Goal: Register for event/course

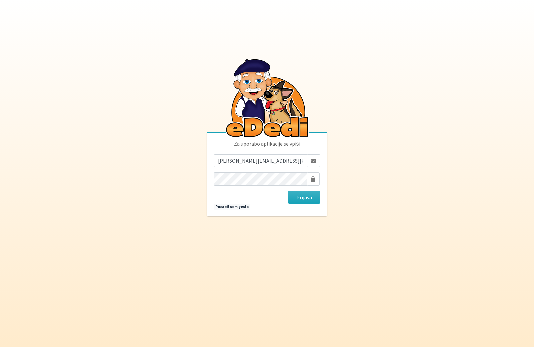
type input "tamara.bonasera@gmail.com"
click at [298, 196] on button "Prijava" at bounding box center [304, 197] width 32 height 13
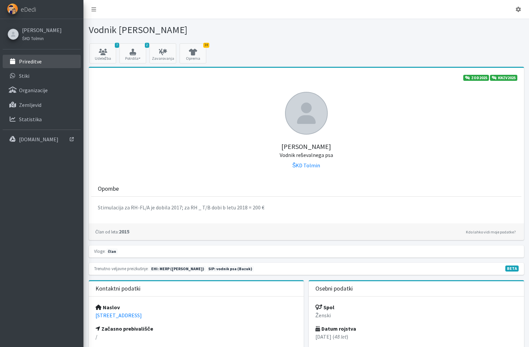
click at [42, 64] on p "Prireditve" at bounding box center [30, 61] width 23 height 7
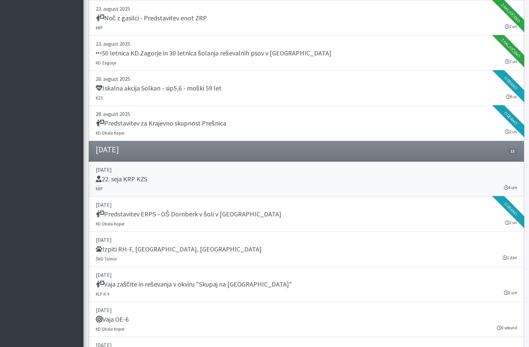
scroll to position [434, 0]
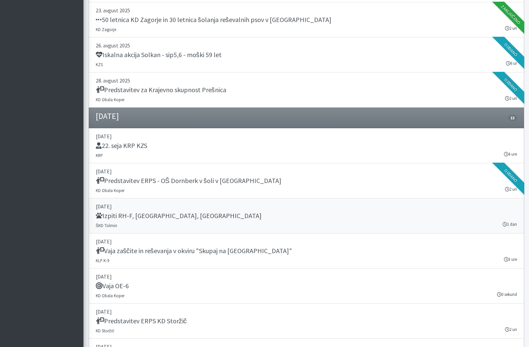
click at [140, 220] on h5 "Izpiti RH-F, FL, MT" at bounding box center [179, 216] width 166 height 8
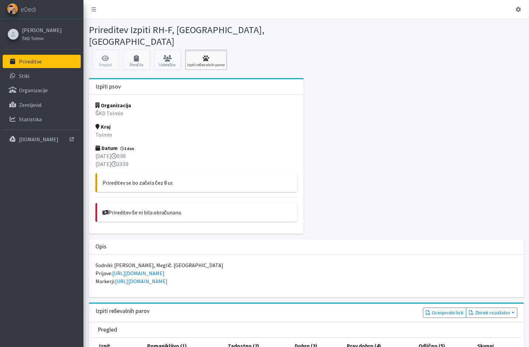
click at [207, 55] on icon at bounding box center [206, 58] width 38 height 7
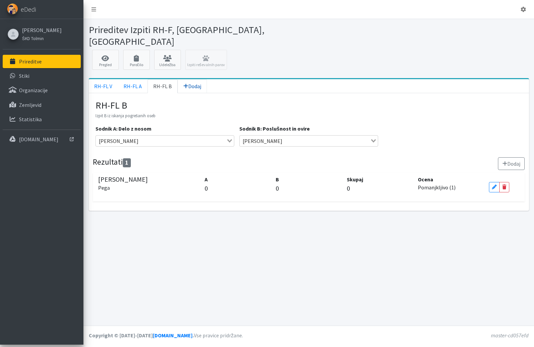
click at [188, 83] on icon at bounding box center [185, 85] width 5 height 5
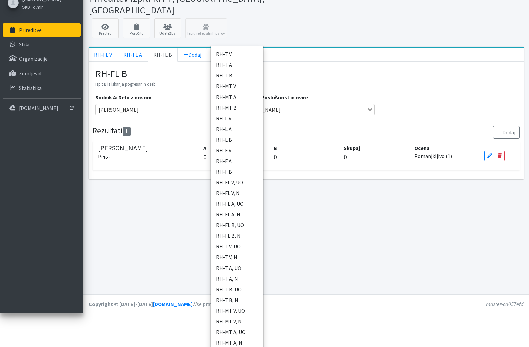
scroll to position [15, 0]
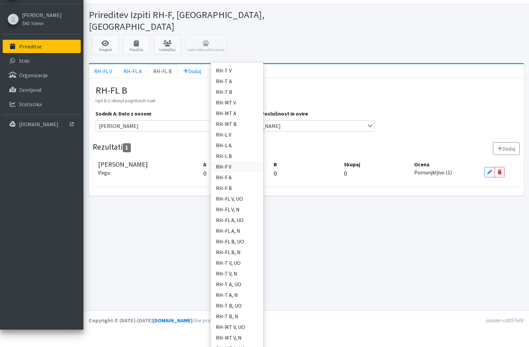
click at [234, 163] on link "RH-F V" at bounding box center [237, 166] width 53 height 11
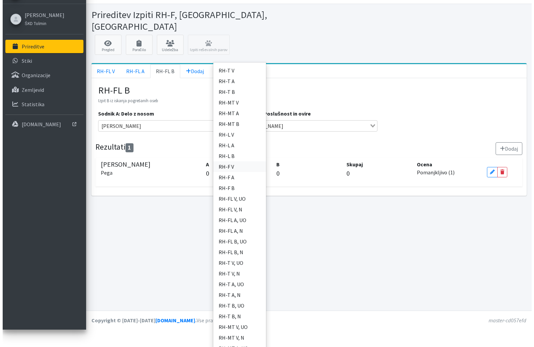
scroll to position [0, 0]
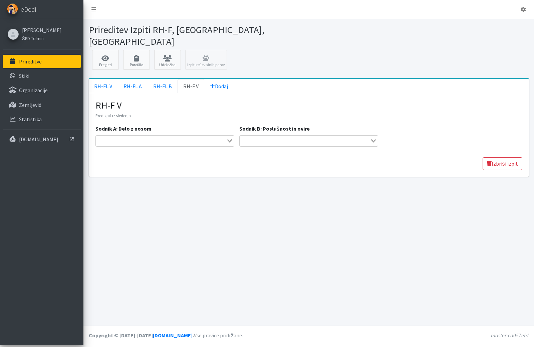
click at [231, 139] on div "Loading..." at bounding box center [230, 140] width 8 height 9
click at [126, 148] on li "[PERSON_NAME]" at bounding box center [165, 153] width 138 height 10
type input "lju"
click at [374, 138] on div "Loading..." at bounding box center [374, 140] width 8 height 9
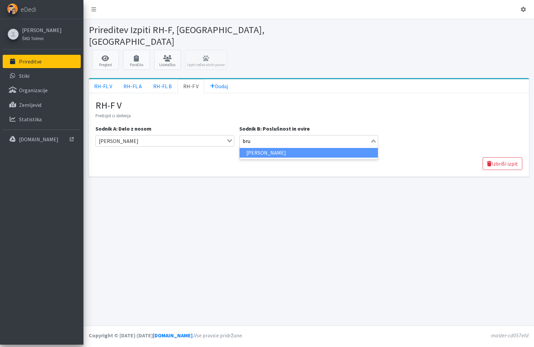
click at [288, 148] on li "[PERSON_NAME]" at bounding box center [309, 153] width 138 height 10
type input "bru"
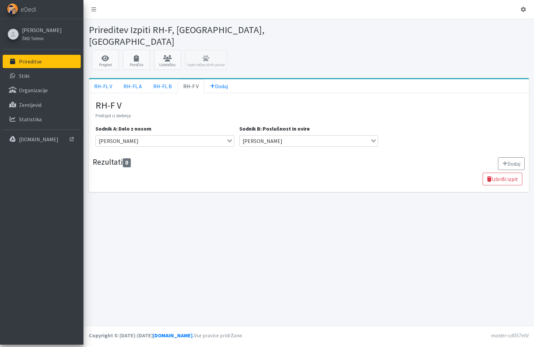
click at [463, 147] on div "RH-F V Predizpit iz sledenja Sodnik A: Delo z nosom [PERSON_NAME] Loading... So…" at bounding box center [309, 135] width 427 height 70
click at [515, 157] on button "Dodaj" at bounding box center [511, 163] width 27 height 13
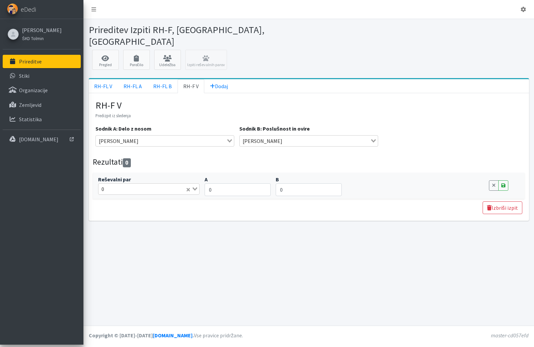
click at [195, 189] on div "Loading..." at bounding box center [193, 188] width 14 height 9
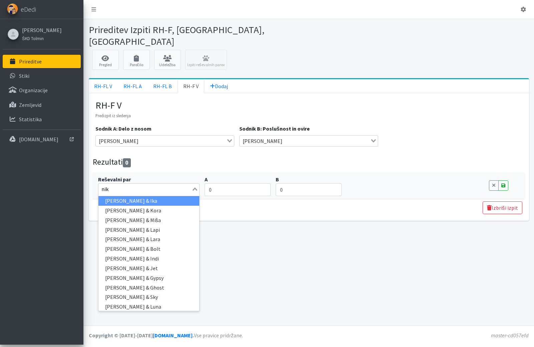
type input "nika"
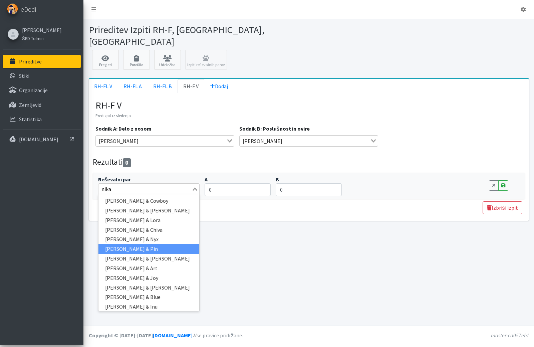
click at [139, 247] on li "[PERSON_NAME] & Pin" at bounding box center [149, 249] width 101 height 10
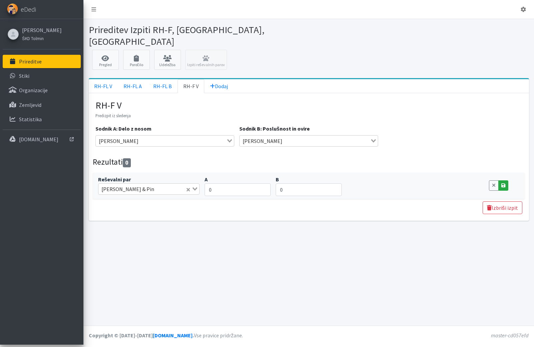
click at [506, 184] on icon at bounding box center [504, 185] width 4 height 5
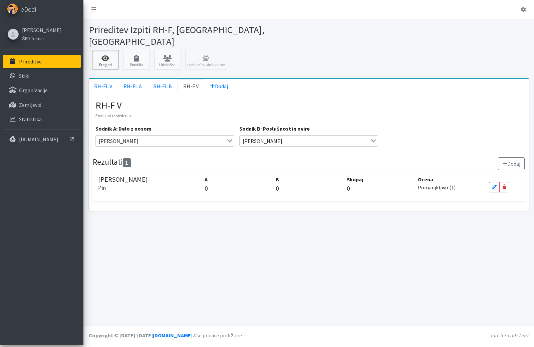
click at [114, 55] on icon at bounding box center [105, 58] width 23 height 7
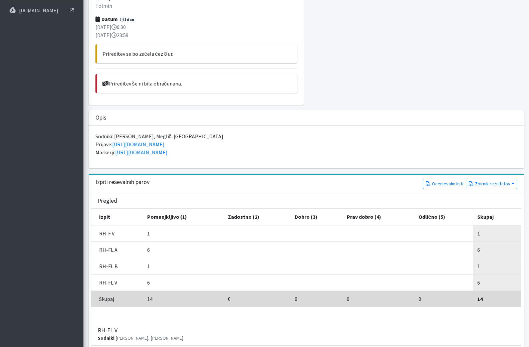
scroll to position [167, 0]
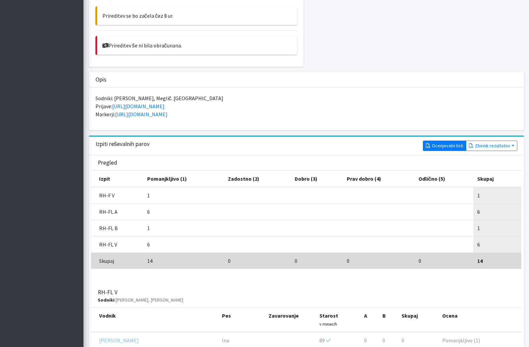
click at [433, 151] on link "Ocenjevalni listi" at bounding box center [444, 146] width 43 height 10
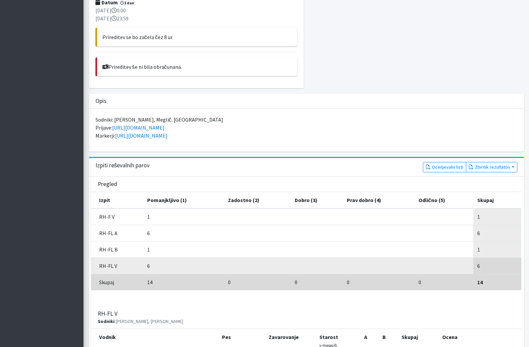
scroll to position [134, 0]
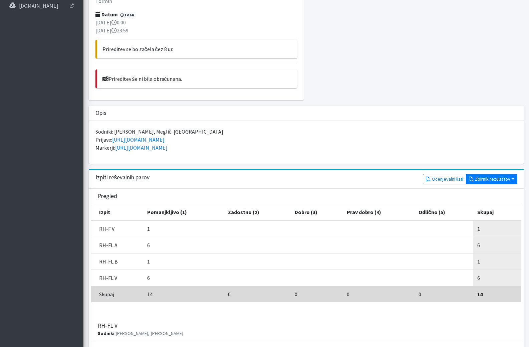
click at [483, 181] on button "Zbirnik rezultatov" at bounding box center [491, 179] width 51 height 10
click at [489, 209] on link "Brez rezultatov" at bounding box center [496, 204] width 53 height 11
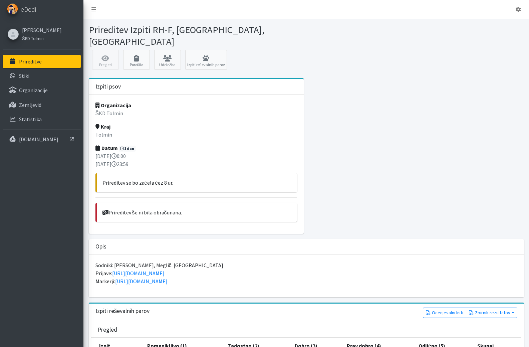
click at [364, 125] on div at bounding box center [417, 158] width 220 height 161
click at [519, 9] on icon at bounding box center [518, 9] width 5 height 5
click at [501, 26] on link "Odjavi se" at bounding box center [500, 25] width 53 height 11
